Goal: Task Accomplishment & Management: Manage account settings

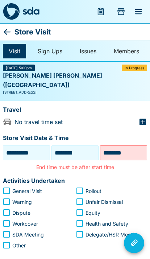
click at [8, 32] on icon at bounding box center [7, 32] width 7 height 6
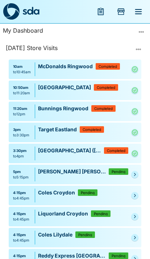
click at [137, 173] on link at bounding box center [134, 174] width 7 height 7
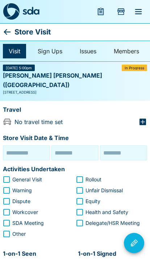
type input "**********"
type input "********"
click at [119, 147] on input "********" at bounding box center [124, 152] width 44 height 11
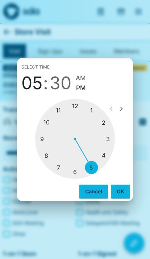
click at [93, 169] on div at bounding box center [75, 139] width 80 height 80
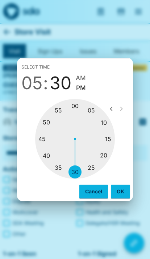
click at [106, 153] on div at bounding box center [75, 139] width 80 height 80
type input "********"
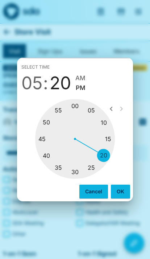
click at [119, 187] on button "OK" at bounding box center [120, 192] width 19 height 14
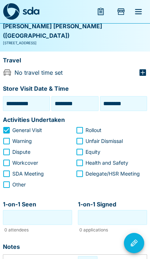
click at [63, 212] on input "1-on-1 Seen" at bounding box center [38, 217] width 66 height 11
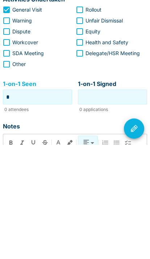
type input "*"
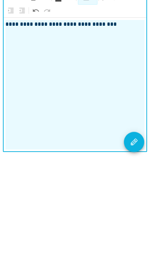
scroll to position [188, 0]
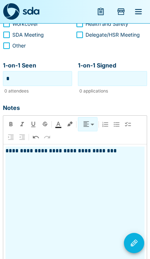
click at [133, 246] on icon "Visit Actions" at bounding box center [134, 242] width 7 height 7
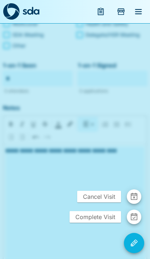
click at [110, 223] on span "Complete Visit" at bounding box center [96, 217] width 52 height 12
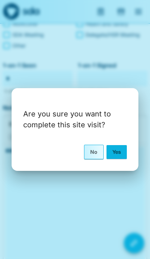
click at [125, 159] on button "Yes" at bounding box center [117, 152] width 20 height 14
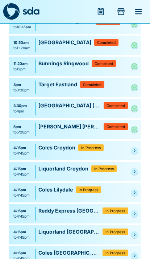
scroll to position [73, 0]
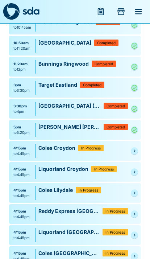
click at [133, 149] on icon "Pending" at bounding box center [134, 151] width 4 height 4
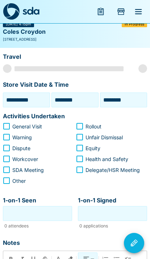
click at [76, 100] on input "********" at bounding box center [75, 99] width 44 height 11
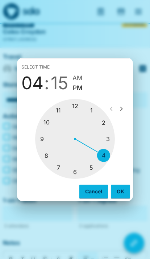
click at [98, 176] on div at bounding box center [75, 139] width 80 height 80
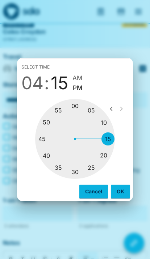
click at [60, 177] on div at bounding box center [75, 139] width 80 height 80
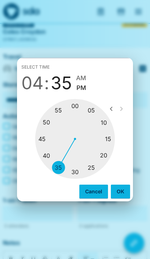
click at [36, 93] on span "04" at bounding box center [32, 83] width 22 height 20
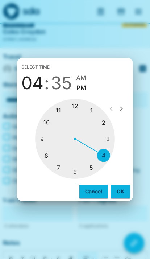
click at [89, 179] on div at bounding box center [75, 139] width 80 height 80
type input "********"
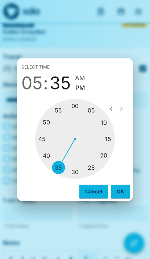
click at [82, 93] on span "PM" at bounding box center [80, 88] width 10 height 10
click at [122, 198] on button "OK" at bounding box center [120, 192] width 19 height 14
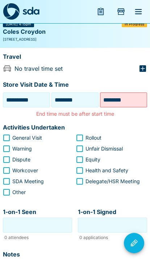
click at [129, 98] on input "********" at bounding box center [124, 99] width 44 height 11
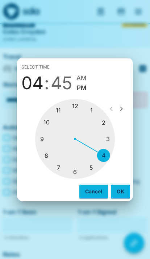
click at [77, 179] on div at bounding box center [75, 139] width 80 height 80
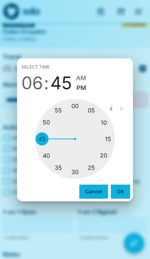
click at [75, 116] on div at bounding box center [75, 139] width 80 height 80
type input "********"
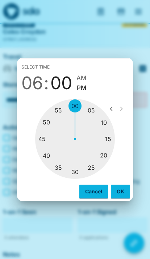
click at [119, 198] on button "OK" at bounding box center [120, 192] width 19 height 14
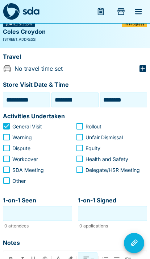
click at [47, 212] on input "1-on-1 Seen" at bounding box center [38, 213] width 66 height 11
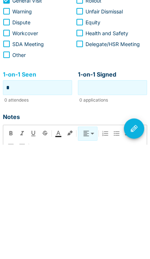
type input "*"
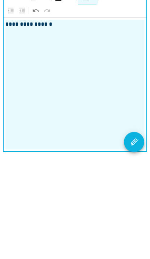
scroll to position [188, 0]
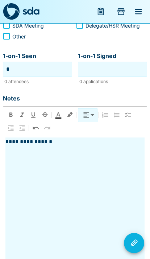
click at [139, 253] on button "Visit Actions" at bounding box center [134, 243] width 20 height 20
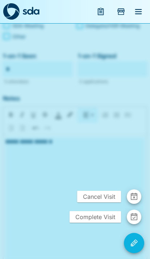
click at [119, 223] on span "Complete Visit" at bounding box center [96, 217] width 52 height 12
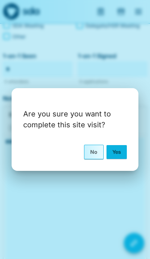
click at [125, 159] on button "Yes" at bounding box center [117, 152] width 20 height 14
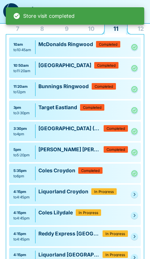
scroll to position [52, 0]
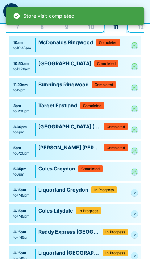
click at [137, 192] on link at bounding box center [134, 192] width 7 height 7
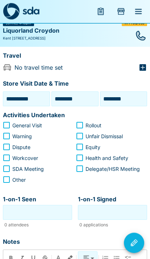
click at [82, 98] on input "********" at bounding box center [75, 99] width 44 height 11
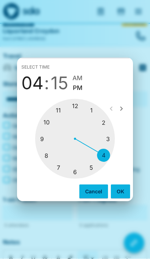
scroll to position [45, 0]
click at [77, 179] on div at bounding box center [75, 139] width 80 height 80
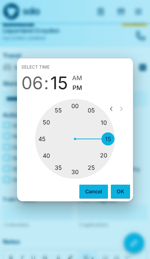
click at [78, 120] on div at bounding box center [75, 139] width 80 height 80
type input "********"
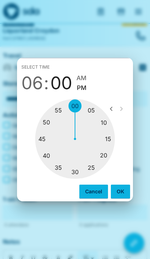
click at [119, 198] on button "OK" at bounding box center [120, 192] width 19 height 14
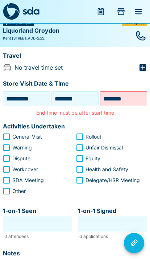
click at [122, 99] on input "********" at bounding box center [124, 98] width 44 height 11
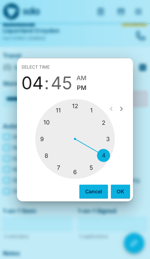
click at [74, 179] on div at bounding box center [75, 139] width 80 height 80
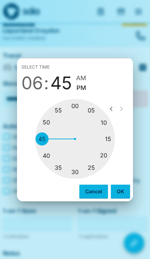
click at [106, 116] on div at bounding box center [116, 109] width 25 height 15
click at [102, 133] on div at bounding box center [75, 139] width 80 height 80
type input "********"
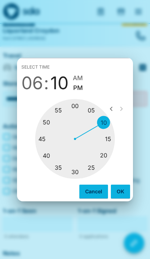
click at [116, 198] on button "OK" at bounding box center [120, 192] width 19 height 14
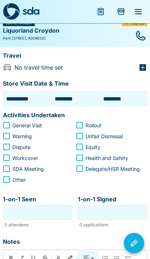
click at [34, 123] on span "General Visit" at bounding box center [27, 126] width 30 height 8
click at [50, 214] on input "1-on-1 Seen" at bounding box center [38, 212] width 66 height 11
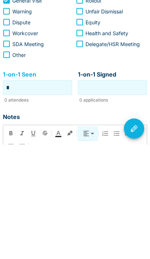
type input "*"
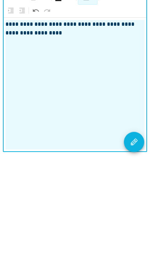
scroll to position [188, 0]
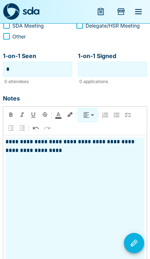
click at [137, 246] on icon "Visit Actions" at bounding box center [134, 242] width 7 height 7
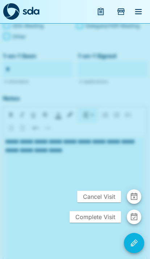
click at [111, 223] on span "Complete Visit" at bounding box center [96, 217] width 52 height 12
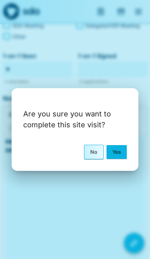
click at [125, 159] on button "Yes" at bounding box center [117, 152] width 20 height 14
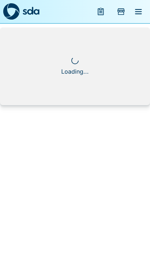
scroll to position [0, 0]
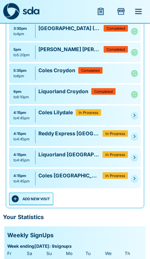
scroll to position [151, 0]
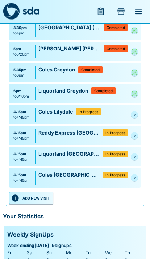
click at [136, 137] on icon "Pending" at bounding box center [134, 136] width 4 height 4
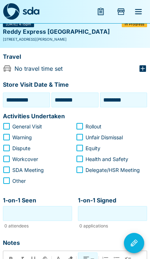
click at [61, 210] on input "1-on-1 Seen" at bounding box center [38, 213] width 66 height 11
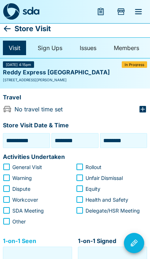
scroll to position [0, 0]
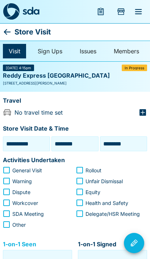
click at [77, 142] on input "********" at bounding box center [75, 143] width 44 height 11
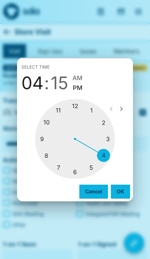
click at [58, 179] on div at bounding box center [75, 139] width 80 height 80
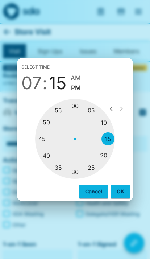
click at [76, 117] on div at bounding box center [75, 139] width 80 height 80
type input "********"
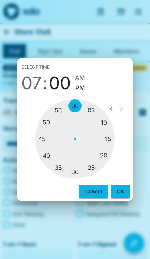
click at [119, 198] on button "OK" at bounding box center [120, 192] width 19 height 14
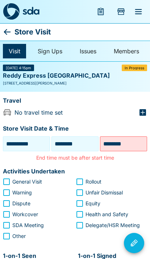
click at [120, 141] on input "********" at bounding box center [124, 143] width 44 height 11
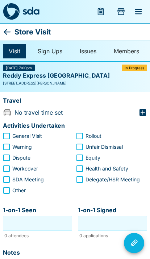
click at [133, 246] on icon "Visit Actions" at bounding box center [134, 242] width 7 height 7
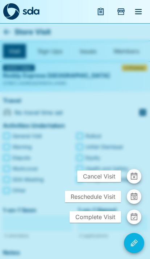
click at [114, 202] on span "Reschedule Visit" at bounding box center [93, 197] width 56 height 12
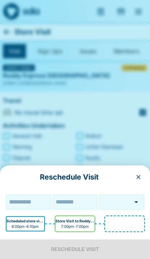
type input "**********"
type input "********"
type input "***"
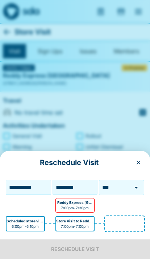
click at [131, 122] on div at bounding box center [75, 129] width 150 height 259
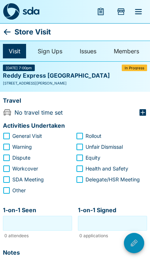
click at [131, 253] on button "Visit Actions" at bounding box center [134, 243] width 20 height 20
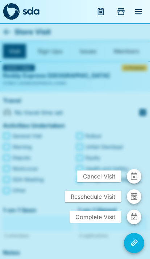
click at [114, 202] on span "Reschedule Visit" at bounding box center [93, 197] width 56 height 12
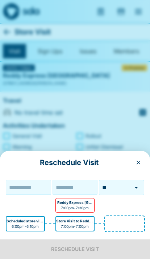
type input "**********"
type input "********"
type input "***"
click at [125, 193] on div at bounding box center [131, 187] width 19 height 10
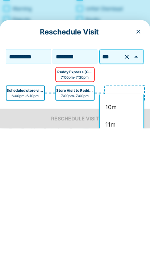
scroll to position [169, 0]
click at [123, 230] on li "10m" at bounding box center [122, 238] width 44 height 17
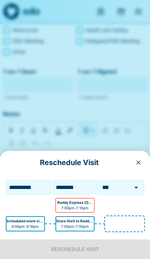
click at [137, 165] on icon "button" at bounding box center [139, 163] width 4 height 4
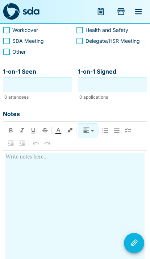
click at [16, 81] on input "1-on-1 Seen" at bounding box center [38, 84] width 66 height 11
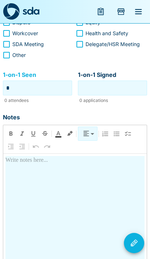
type input "*"
click at [20, 161] on p at bounding box center [74, 160] width 139 height 9
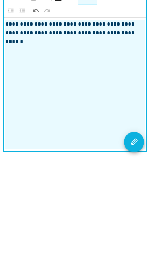
scroll to position [154, 0]
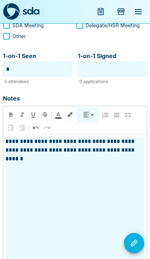
click at [133, 247] on icon "Visit Actions" at bounding box center [134, 243] width 9 height 9
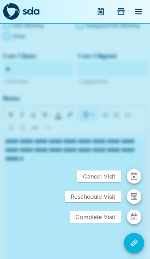
click at [117, 223] on span "Complete Visit" at bounding box center [96, 217] width 52 height 12
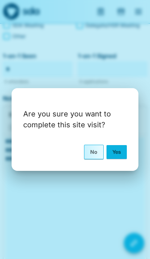
click at [118, 159] on button "Yes" at bounding box center [117, 152] width 20 height 14
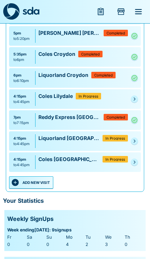
scroll to position [166, 0]
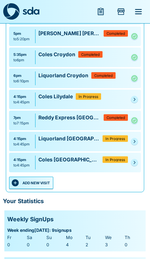
click at [132, 144] on link at bounding box center [134, 141] width 7 height 7
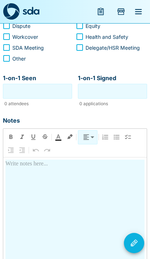
scroll to position [44, 0]
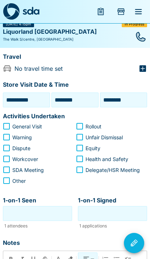
click at [62, 95] on input "********" at bounding box center [75, 99] width 44 height 11
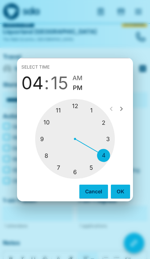
click at [59, 179] on div at bounding box center [75, 139] width 80 height 80
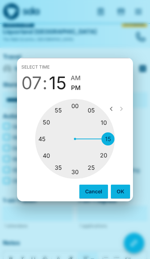
click at [101, 167] on div at bounding box center [75, 139] width 80 height 80
type input "********"
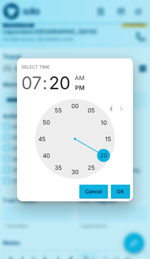
click at [134, 202] on div "Select time 07 : 20 AM PM 05 10 15 20 25 30 35 40 45 50 55 00 Cancel OK" at bounding box center [75, 129] width 150 height 259
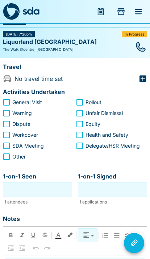
scroll to position [0, 0]
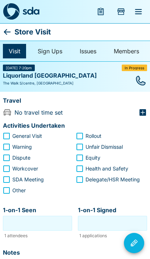
click at [5, 25] on div "Store Visit" at bounding box center [75, 31] width 150 height 17
click at [5, 29] on icon at bounding box center [7, 32] width 9 height 9
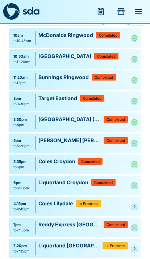
scroll to position [59, 0]
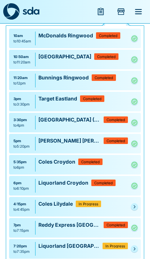
click at [143, 248] on div "10am to 10:45am McDonalds Ringwood Completed 10:50am to 11:20am [GEOGRAPHIC_DAT…" at bounding box center [75, 161] width 138 height 271
click at [137, 247] on link at bounding box center [134, 248] width 7 height 7
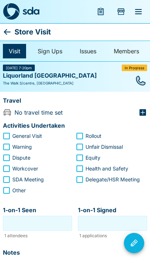
click at [144, 247] on button "Visit Actions" at bounding box center [134, 243] width 20 height 20
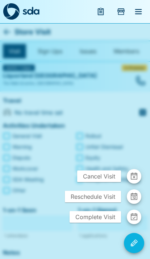
click at [113, 191] on span "Reschedule Visit" at bounding box center [93, 197] width 56 height 12
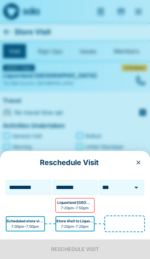
click at [112, 190] on input "***" at bounding box center [111, 188] width 20 height 8
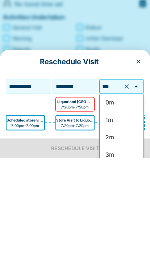
scroll to position [285, 0]
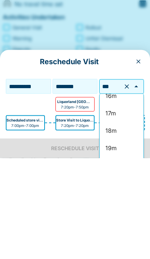
click at [36, 151] on div "**********" at bounding box center [75, 205] width 150 height 108
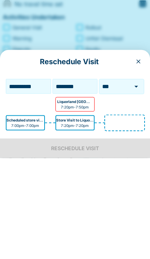
scroll to position [108, 0]
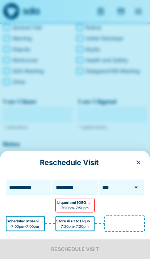
click at [126, 189] on div at bounding box center [131, 187] width 19 height 10
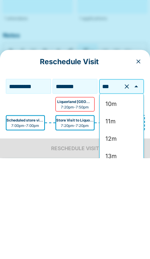
scroll to position [173, 0]
click at [143, 151] on div "Reschedule Visit" at bounding box center [75, 162] width 150 height 23
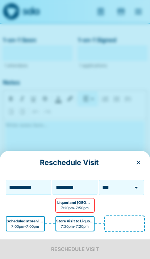
click at [143, 156] on div "Reschedule Visit" at bounding box center [75, 162] width 150 height 23
click at [139, 161] on icon "button" at bounding box center [139, 163] width 6 height 6
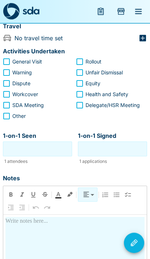
scroll to position [72, 0]
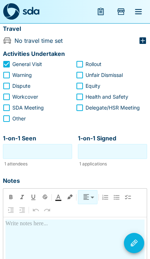
click at [36, 155] on input "1-on-1 Seen" at bounding box center [38, 151] width 66 height 11
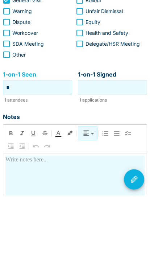
type input "*"
click at [96, 146] on input "1-on-1 Signed" at bounding box center [113, 151] width 66 height 11
type input "*"
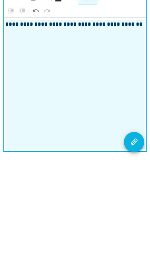
scroll to position [184, 0]
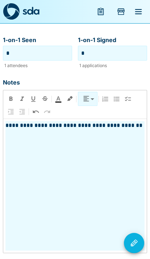
click at [139, 239] on button "Visit Actions" at bounding box center [134, 243] width 20 height 20
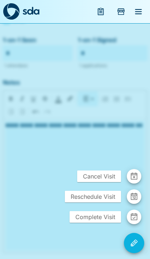
click at [114, 196] on span "Reschedule Visit" at bounding box center [93, 197] width 56 height 12
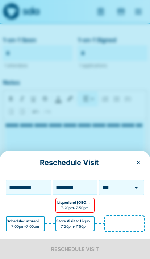
click at [138, 183] on button "Open" at bounding box center [136, 187] width 10 height 10
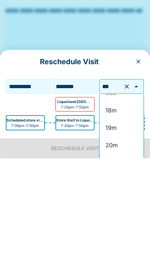
scroll to position [305, 0]
click at [119, 238] on li "20m" at bounding box center [122, 246] width 44 height 17
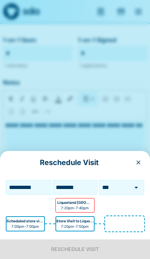
click at [127, 120] on div at bounding box center [75, 129] width 150 height 259
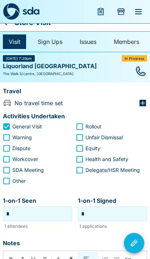
scroll to position [0, 0]
